Goal: Communication & Community: Answer question/provide support

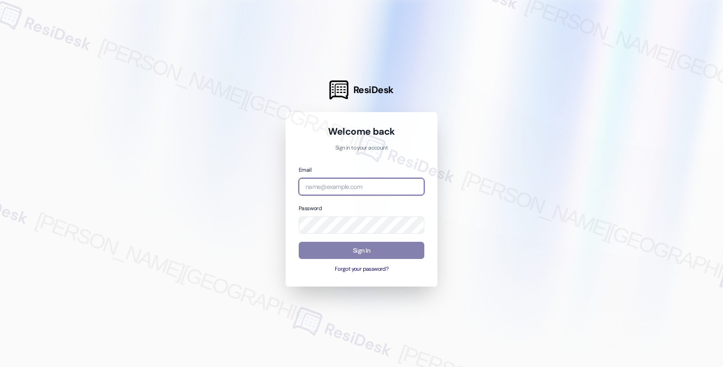
click at [379, 192] on input "email" at bounding box center [362, 187] width 126 height 18
type input "automated-surveys-orion_housing-fides.[PERSON_NAME]@orion_[DOMAIN_NAME]"
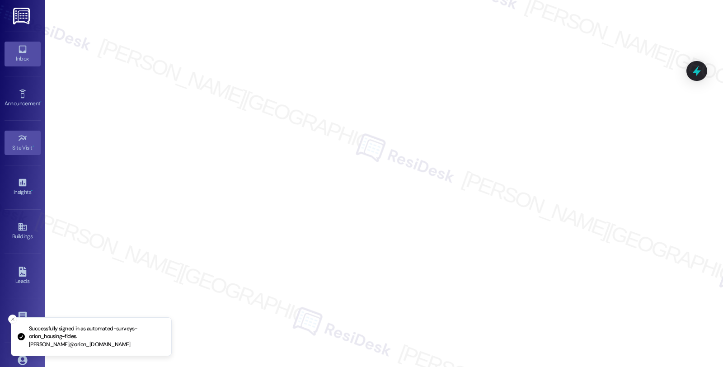
click at [21, 56] on div "Inbox" at bounding box center [22, 58] width 45 height 9
